Goal: Find contact information: Find contact information

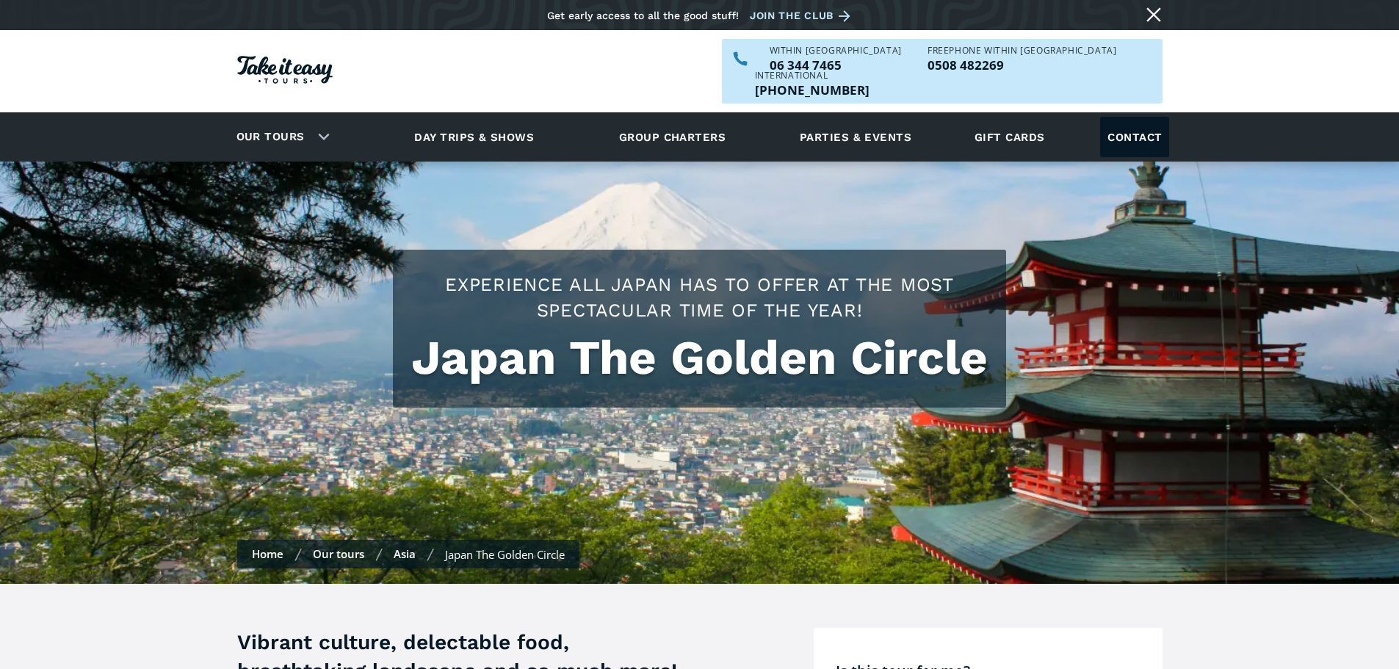
click at [1131, 117] on link "Contact" at bounding box center [1134, 137] width 69 height 40
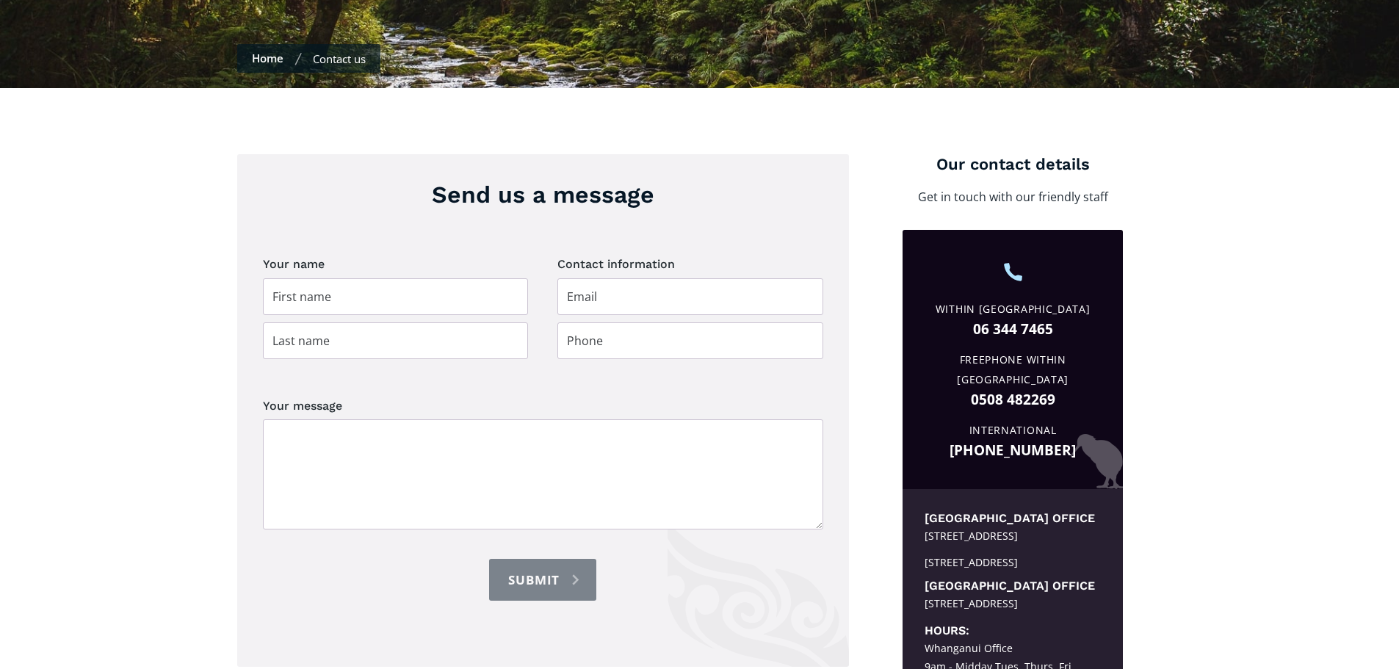
scroll to position [588, 0]
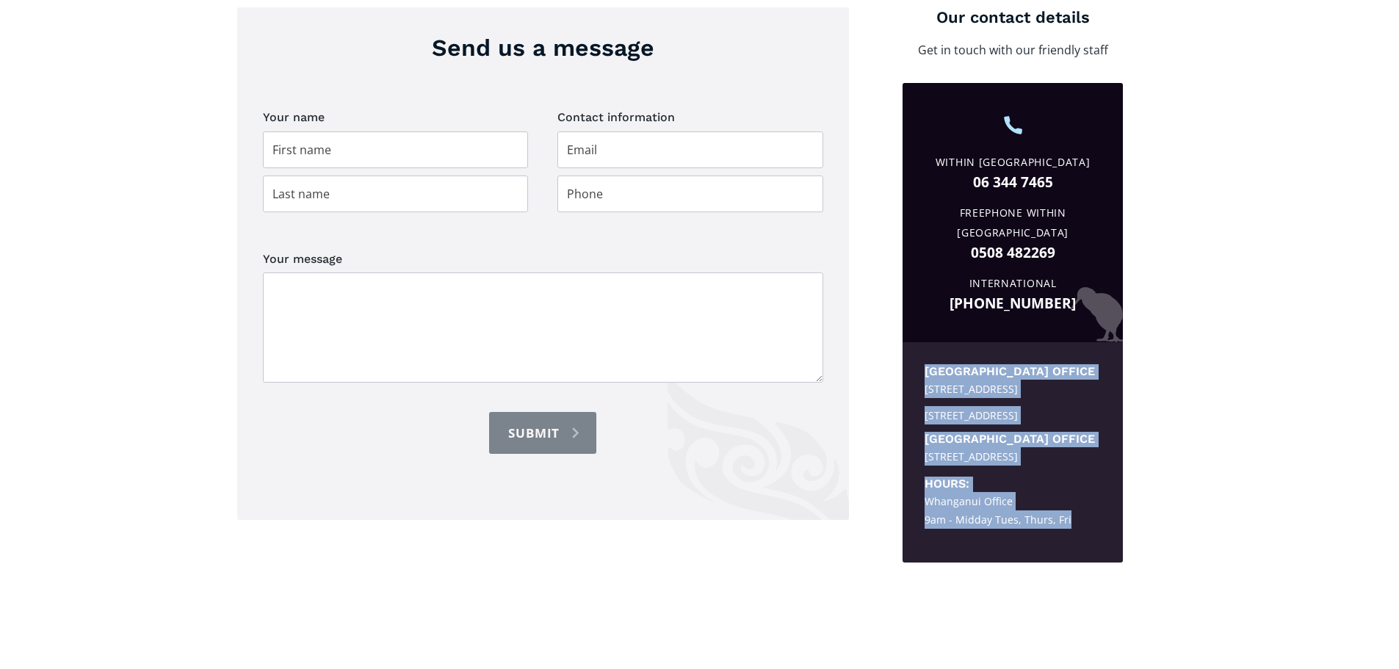
drag, startPoint x: 987, startPoint y: 483, endPoint x: 921, endPoint y: 322, distance: 174.6
click at [921, 342] on div "[GEOGRAPHIC_DATA][STREET_ADDRESS] office [STREET_ADDRESS] Hours: [GEOGRAPHIC_DA…" at bounding box center [1013, 452] width 220 height 220
click at [981, 380] on div "[STREET_ADDRESS]" at bounding box center [1013, 389] width 176 height 18
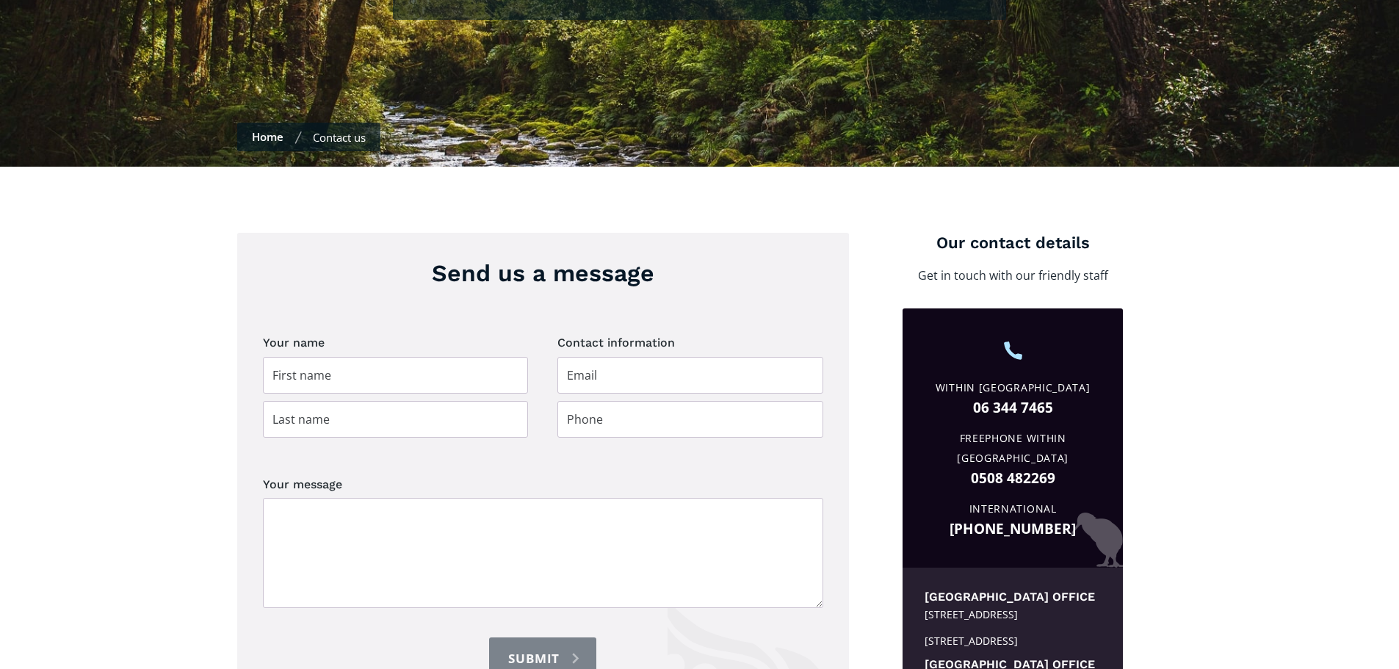
scroll to position [0, 0]
